Goal: Information Seeking & Learning: Learn about a topic

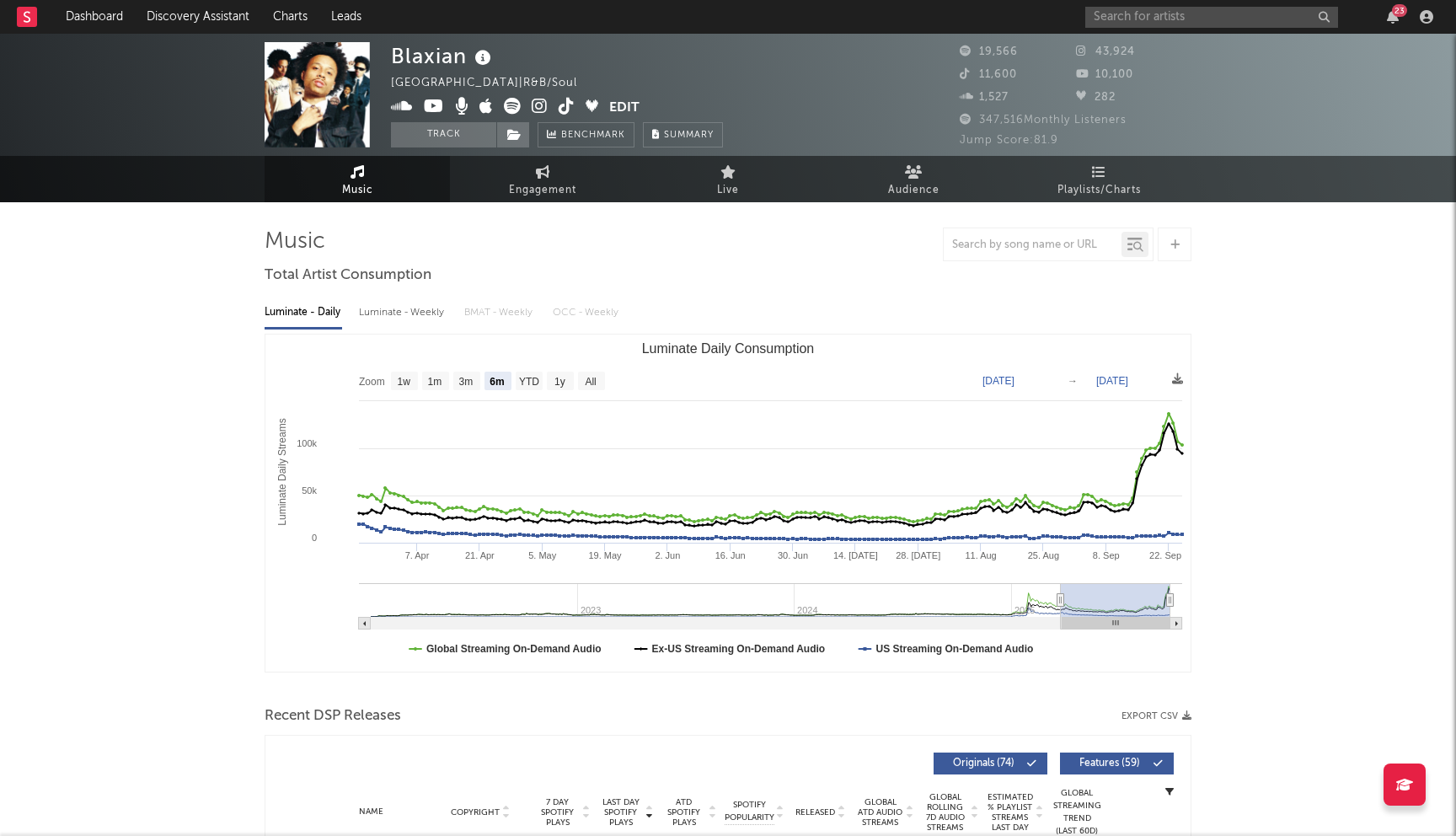
select select "6m"
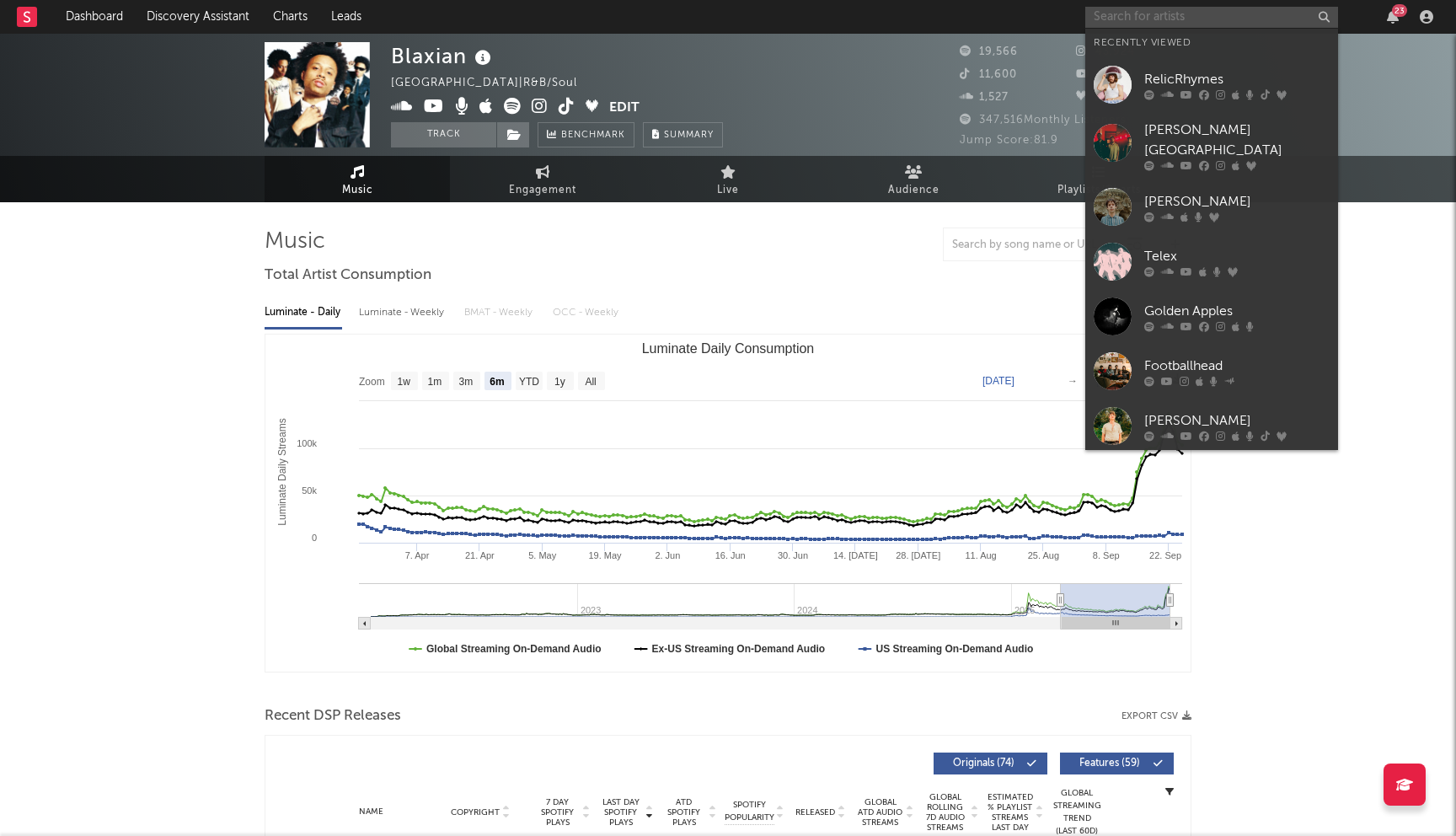
click at [1134, 16] on input "text" at bounding box center [1211, 16] width 253 height 21
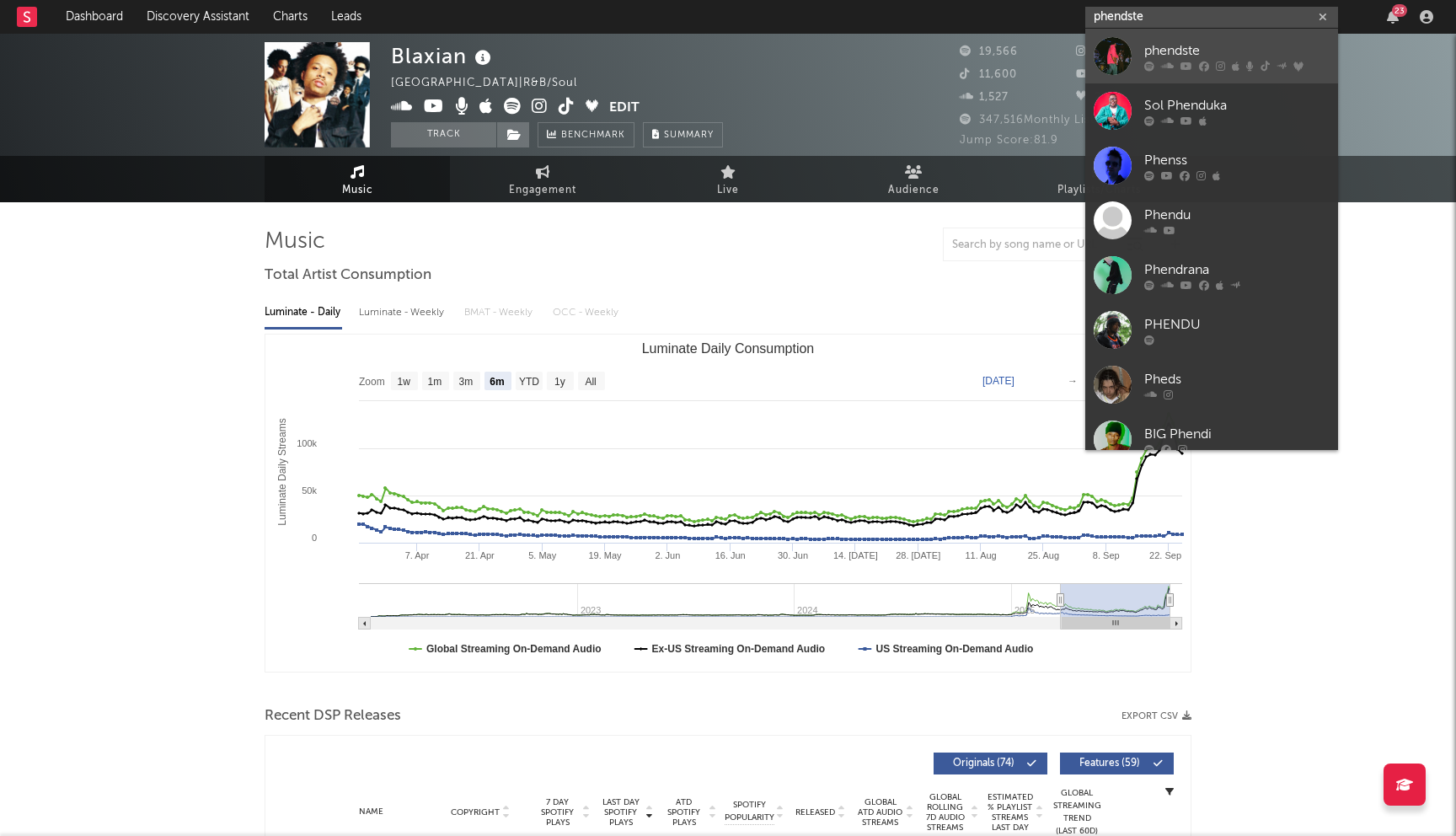
type input "phendste"
click at [1199, 68] on icon at bounding box center [1203, 65] width 10 height 10
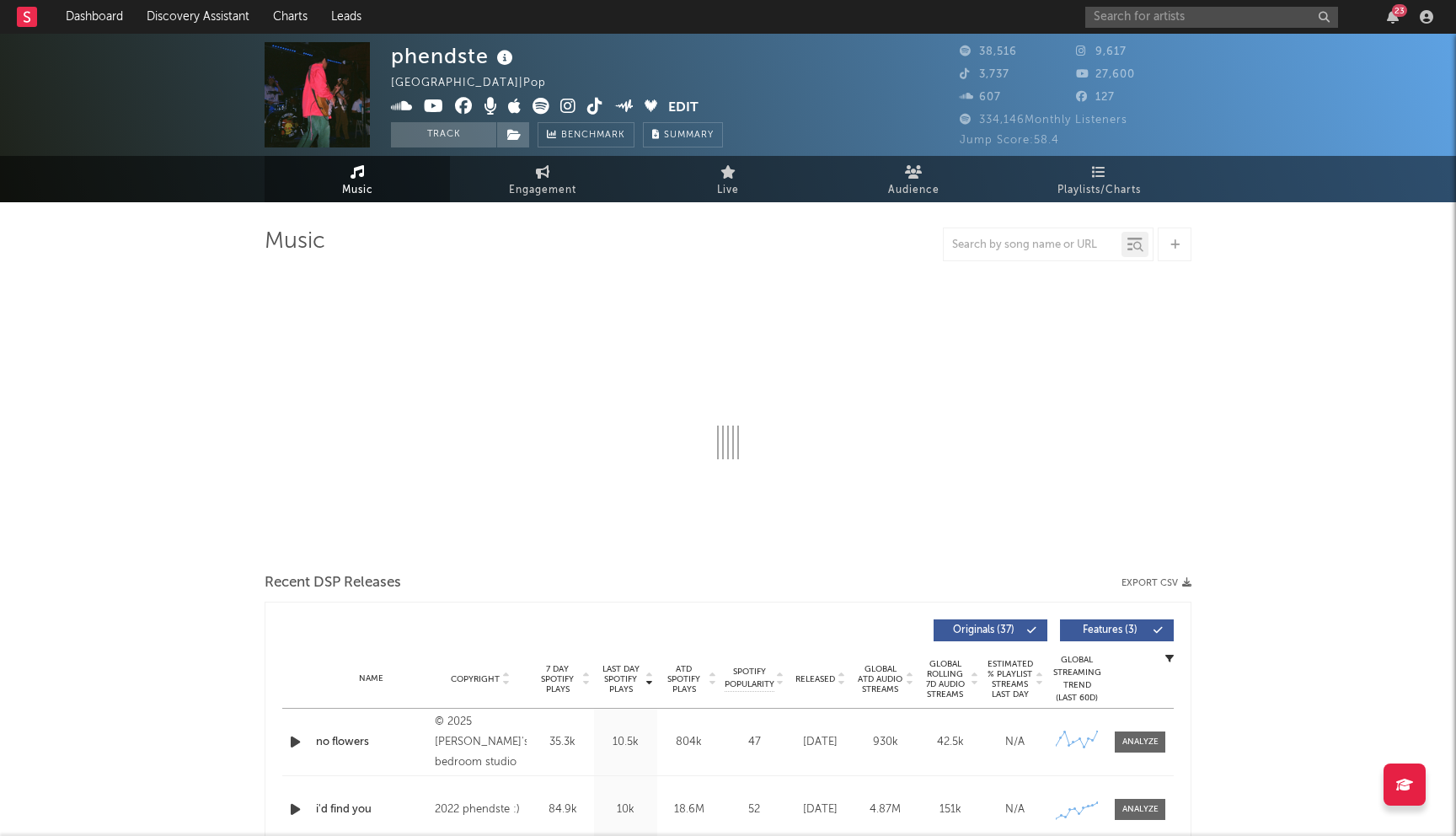
select select "6m"
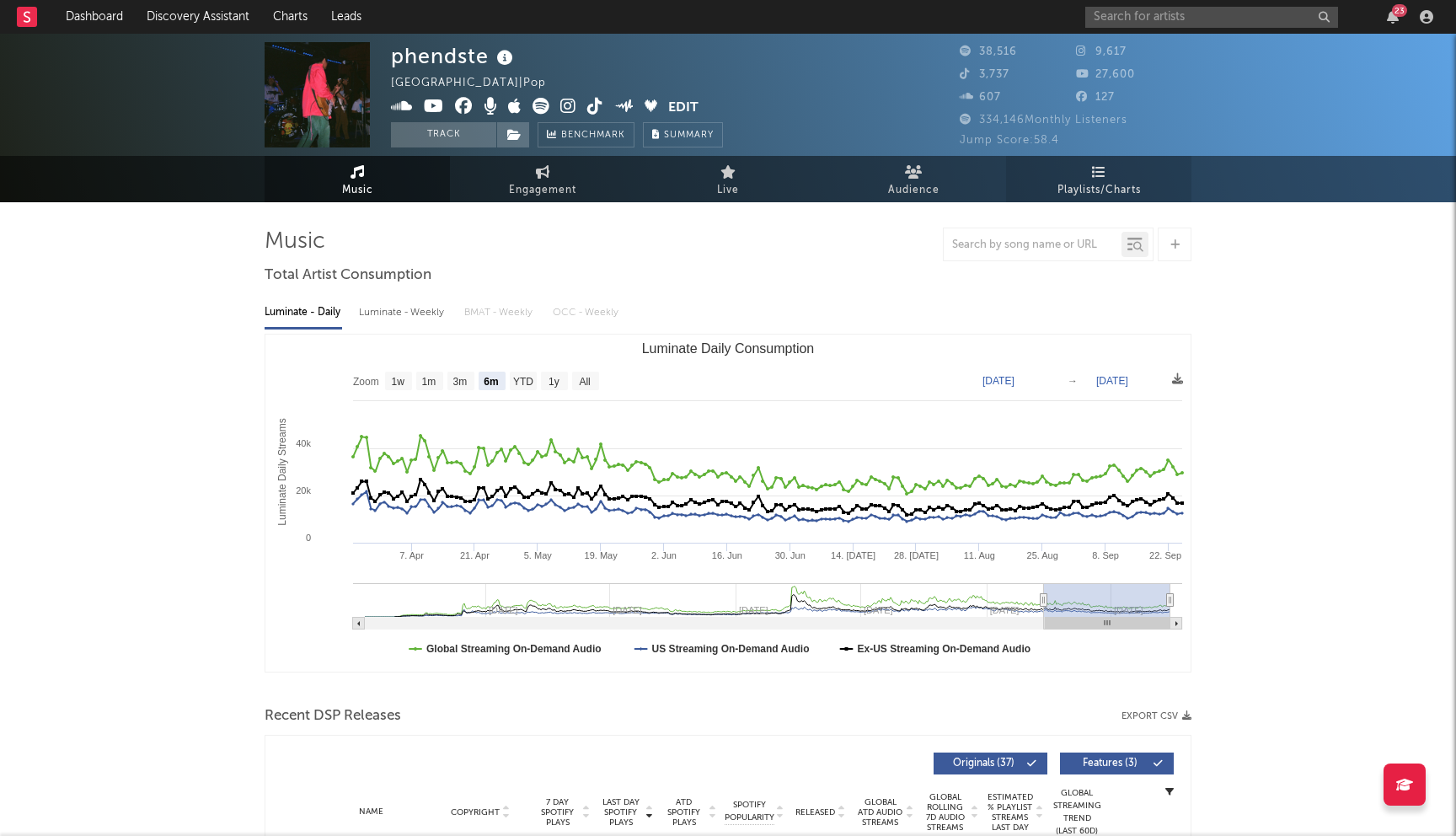
click at [1104, 182] on span "Playlists/Charts" at bounding box center [1098, 191] width 83 height 20
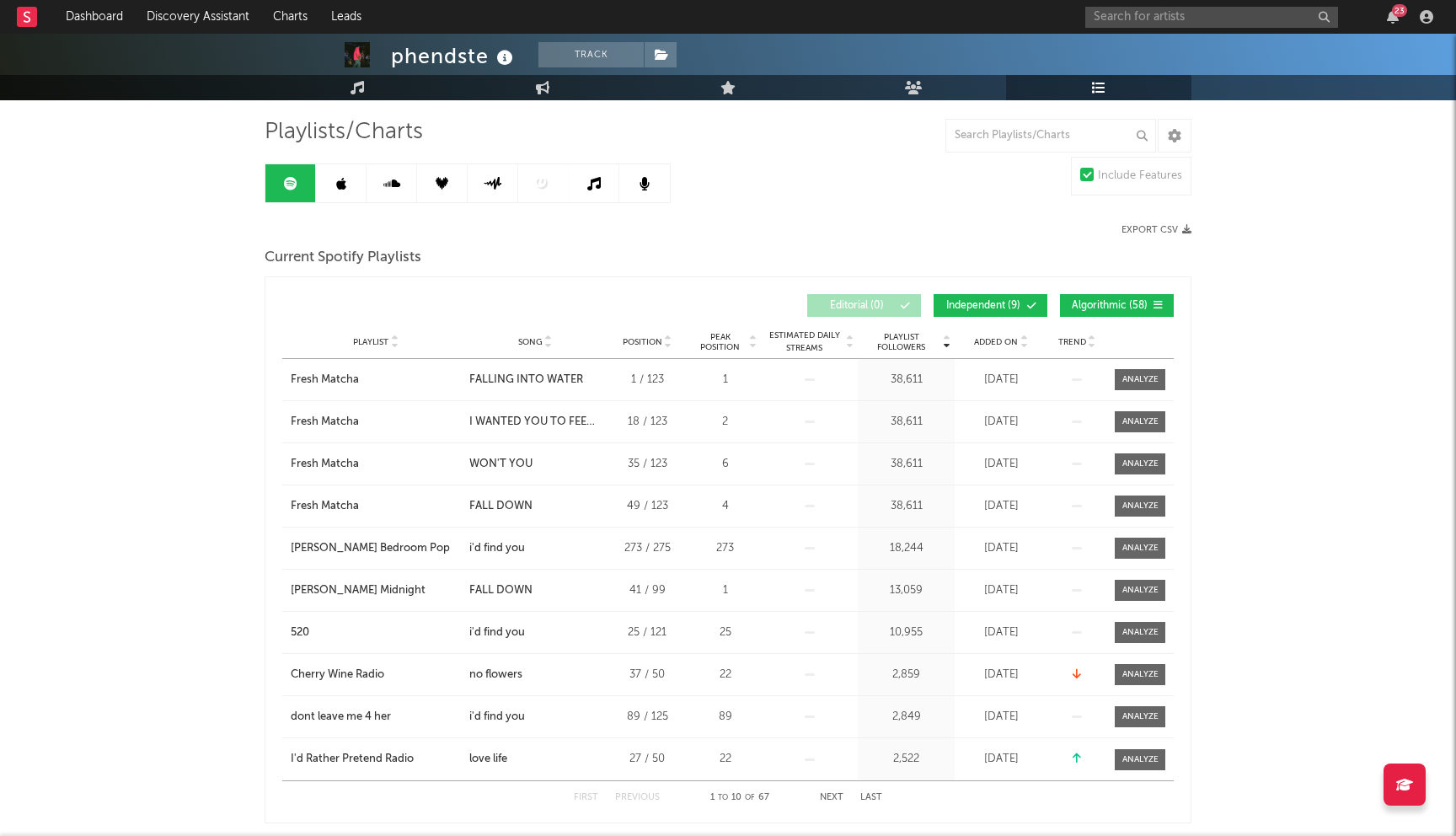
scroll to position [99, 0]
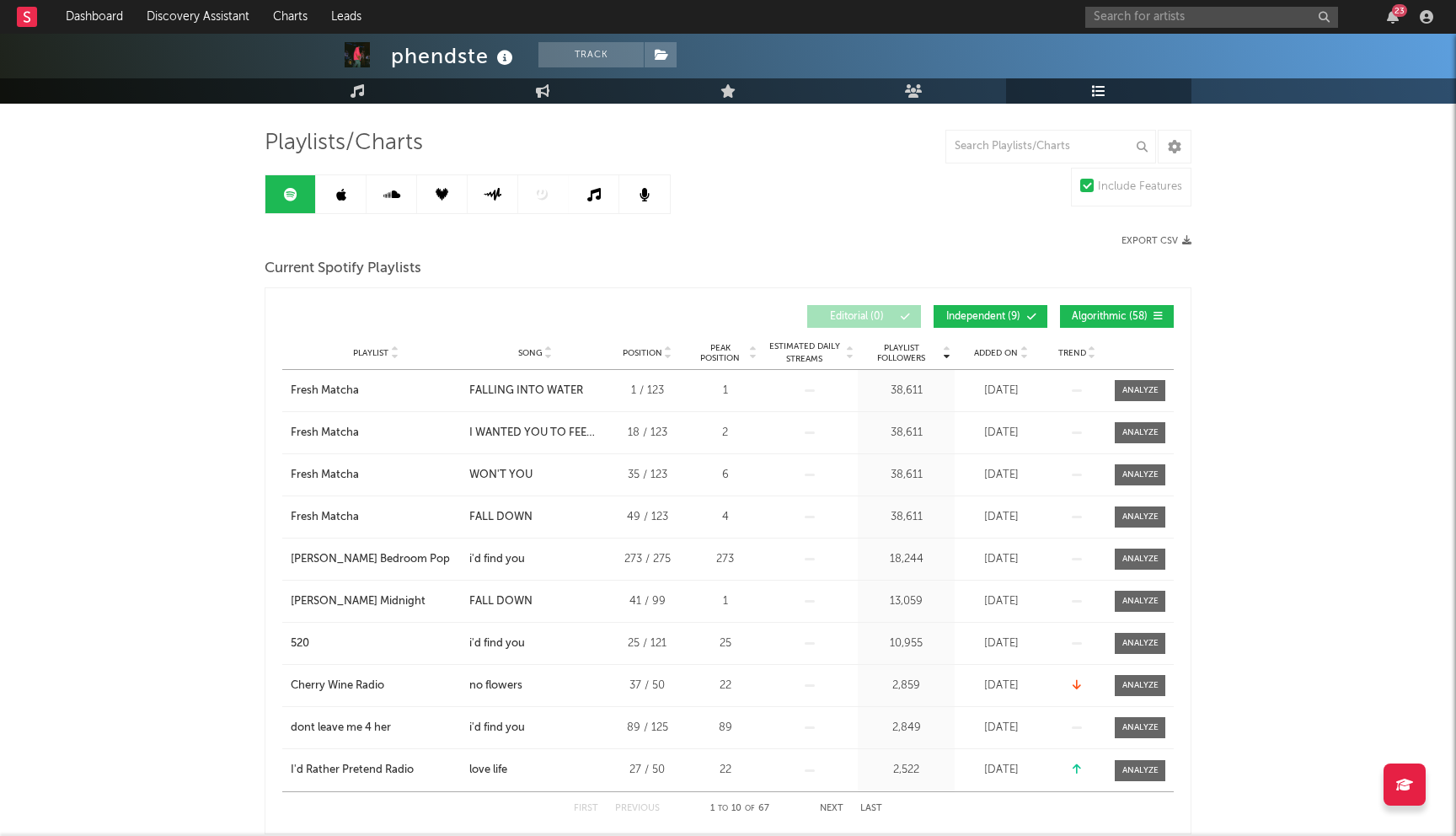
click at [352, 200] on link at bounding box center [340, 194] width 50 height 38
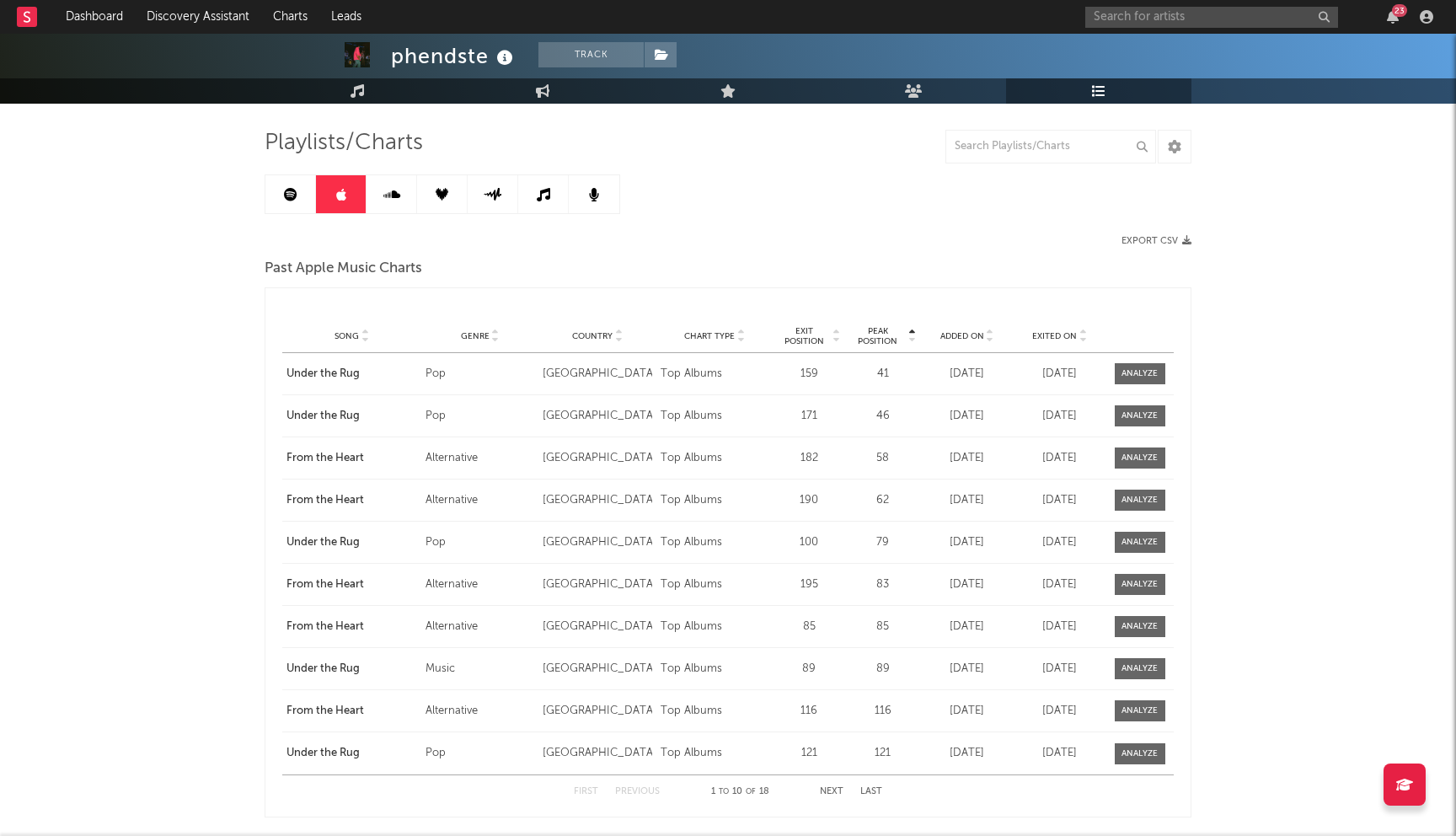
click at [305, 185] on link at bounding box center [290, 194] width 50 height 38
